Goal: Navigation & Orientation: Find specific page/section

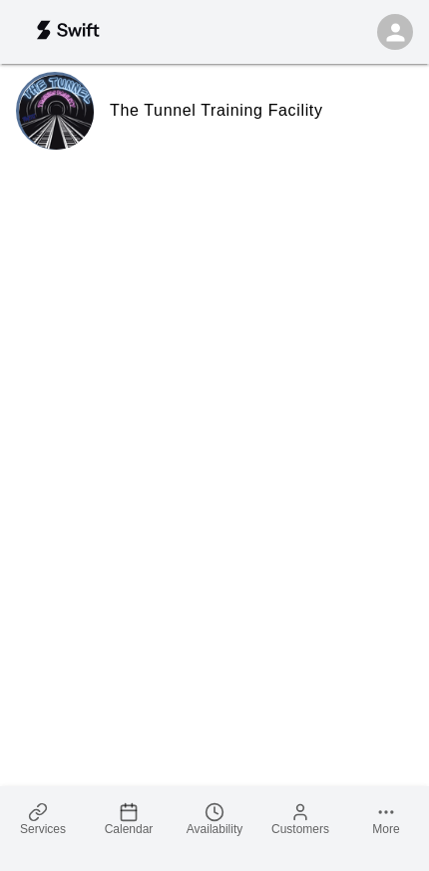
click at [37, 823] on span "Services" at bounding box center [43, 830] width 46 height 14
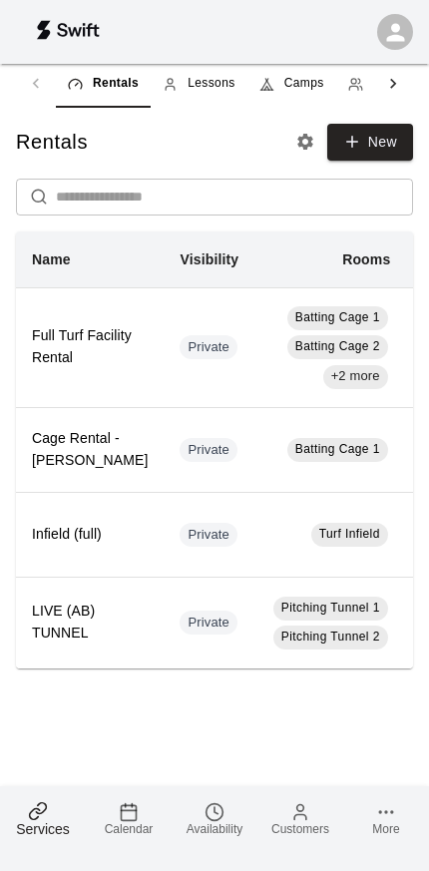
click at [301, 806] on icon at bounding box center [300, 813] width 20 height 20
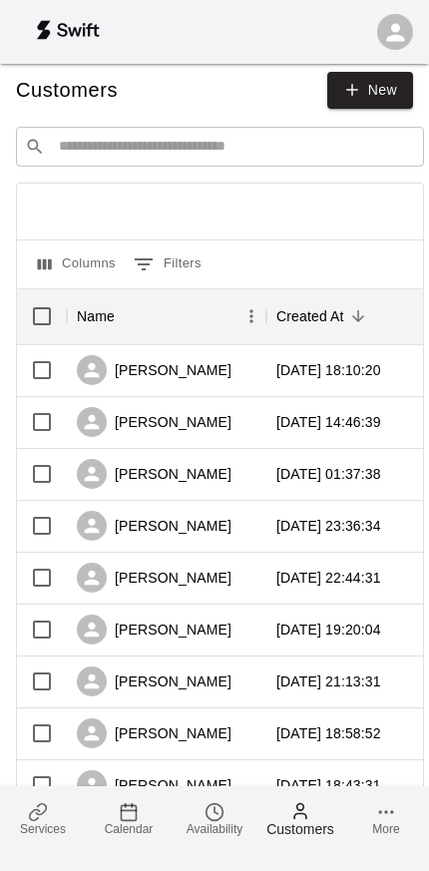
click at [24, 812] on link "Services" at bounding box center [43, 819] width 86 height 65
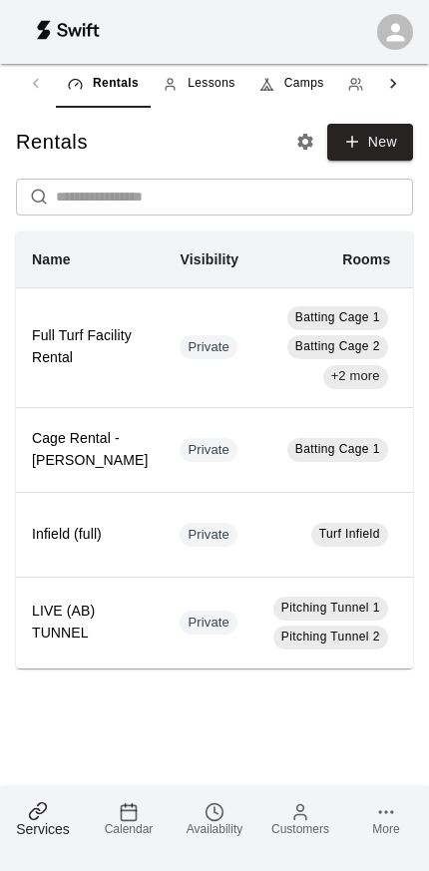
click at [36, 79] on div "Rentals Lessons Camps Classes Memberships Packages" at bounding box center [214, 84] width 397 height 48
click at [45, 76] on div "Rentals Lessons Camps Classes Memberships Packages" at bounding box center [214, 84] width 397 height 48
click at [391, 79] on icon at bounding box center [393, 84] width 20 height 20
click at [378, 72] on div at bounding box center [393, 84] width 40 height 48
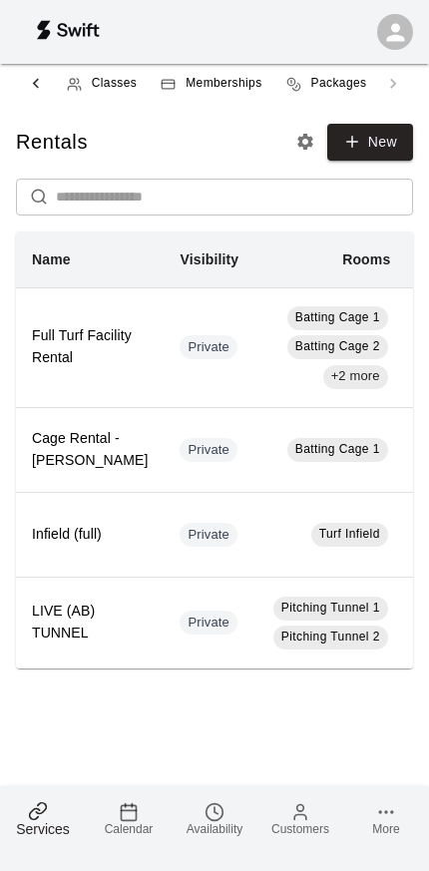
scroll to position [0, 289]
click at [96, 79] on span "Classes" at bounding box center [108, 84] width 45 height 20
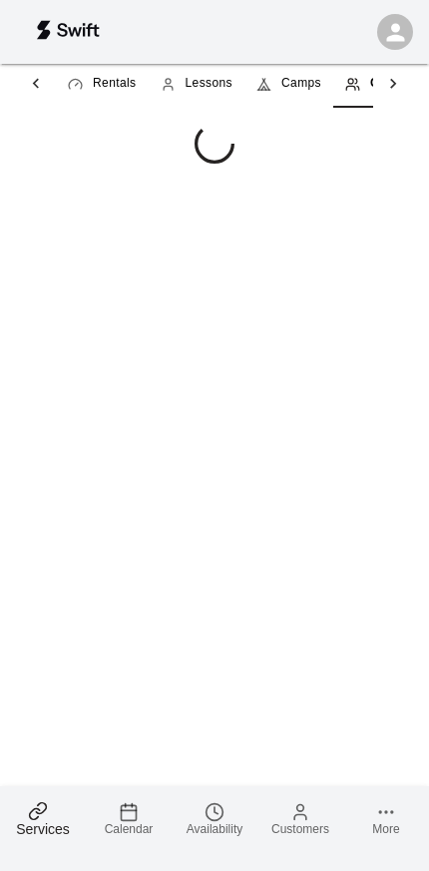
scroll to position [0, 57]
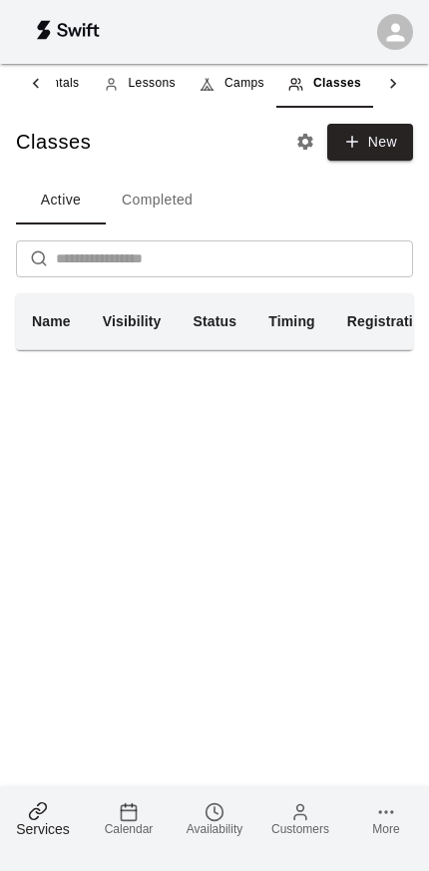
click at [213, 67] on link "Camps" at bounding box center [232, 84] width 89 height 48
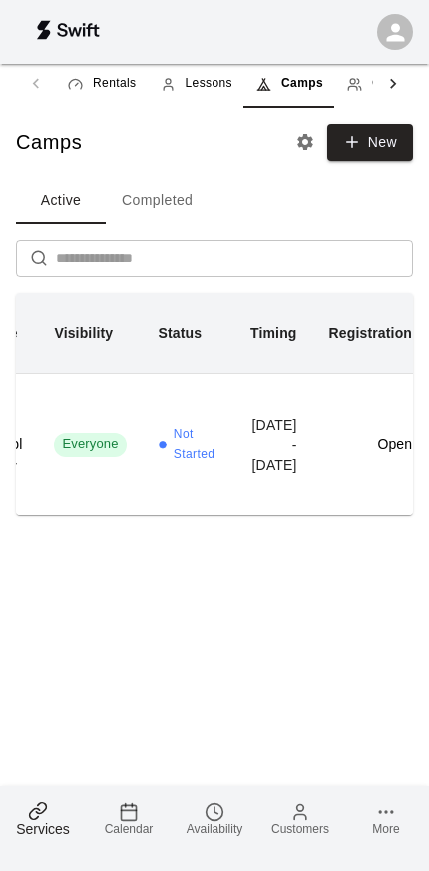
scroll to position [0, 49]
